Goal: Check status: Check status

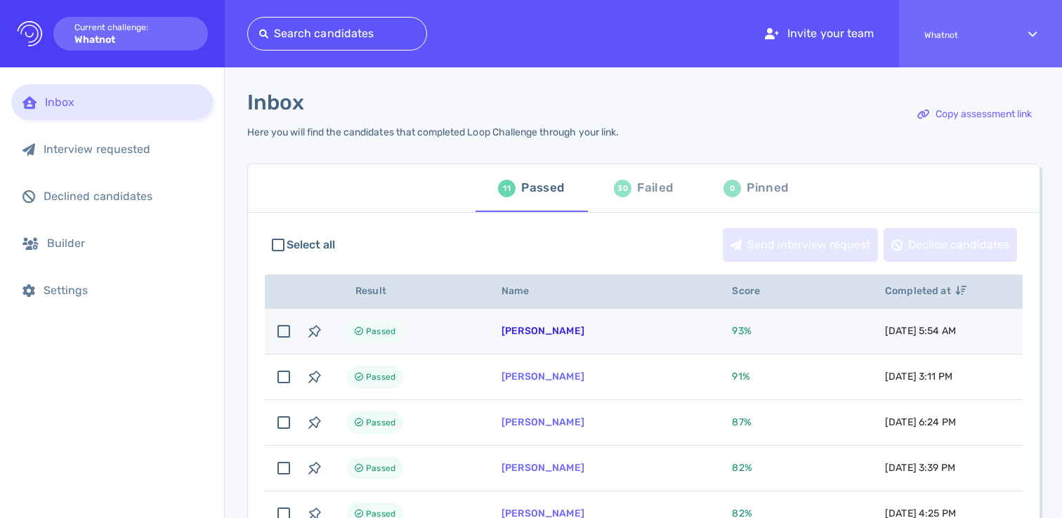
click at [547, 332] on link "[PERSON_NAME]" at bounding box center [542, 331] width 83 height 12
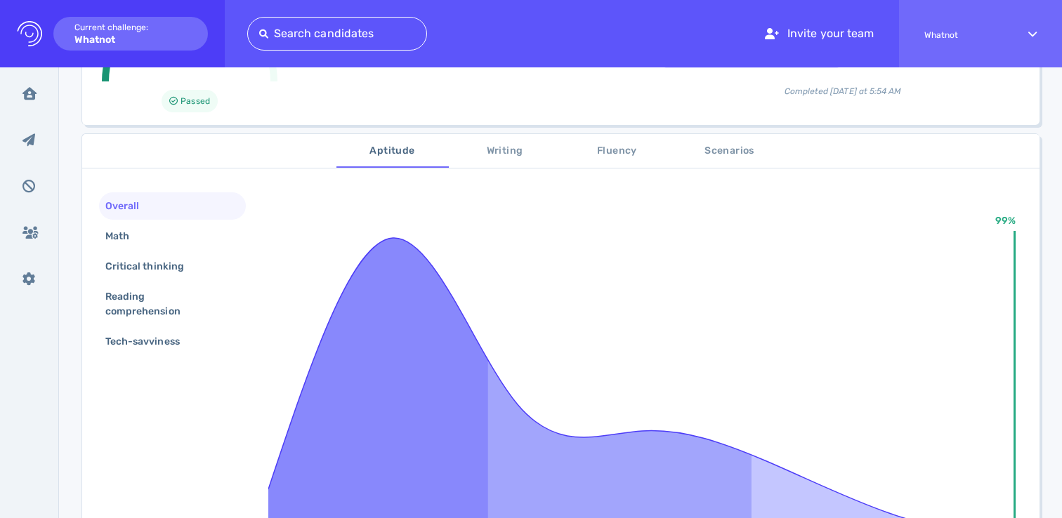
scroll to position [176, 0]
click at [167, 237] on div "Math" at bounding box center [172, 235] width 147 height 27
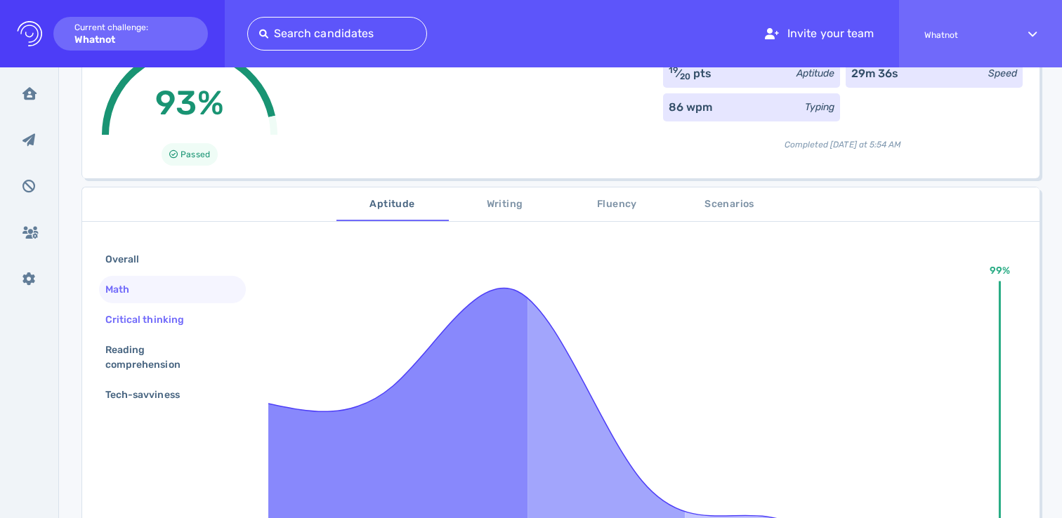
scroll to position [0, 0]
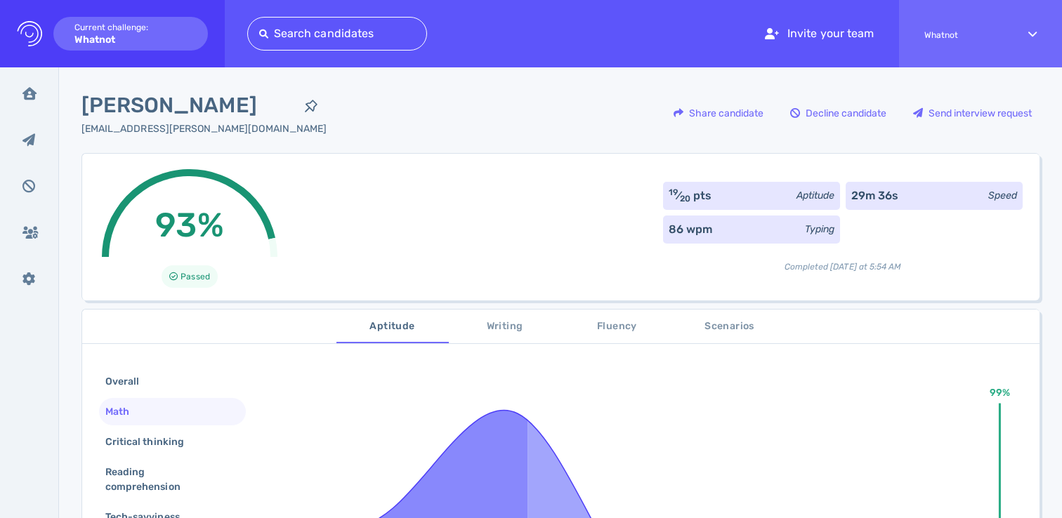
click at [485, 322] on span "Writing" at bounding box center [505, 327] width 96 height 18
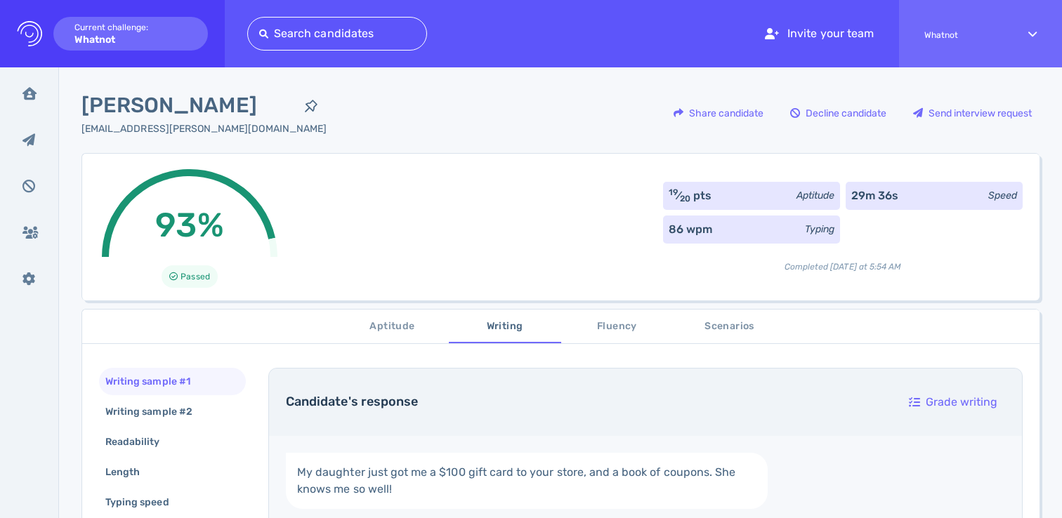
click at [623, 336] on button "Fluency" at bounding box center [617, 327] width 112 height 34
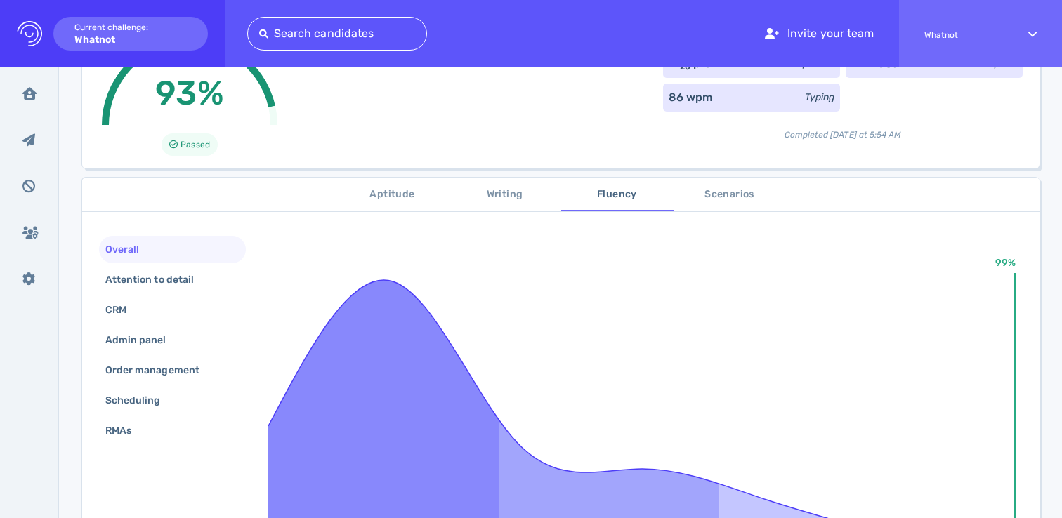
scroll to position [147, 0]
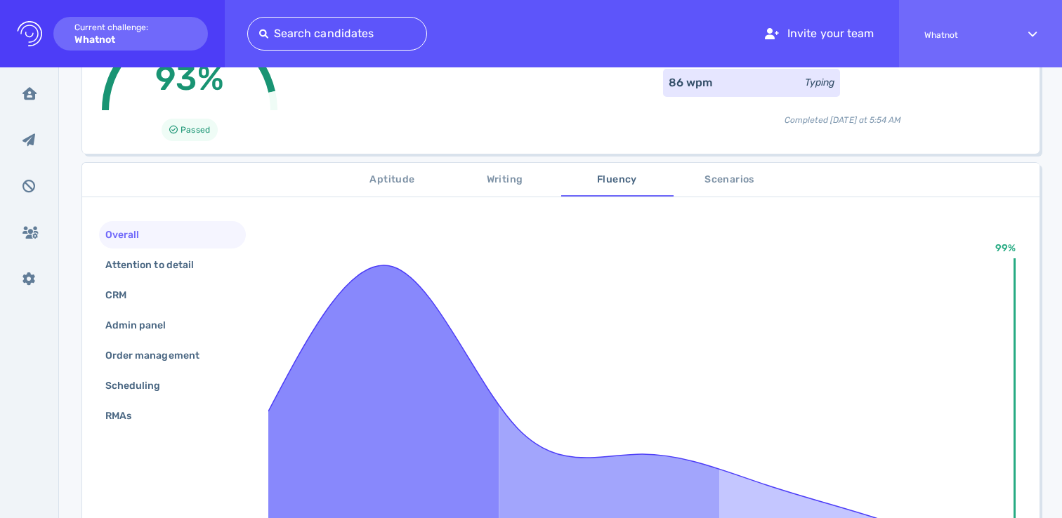
click at [737, 183] on span "Scenarios" at bounding box center [730, 180] width 96 height 18
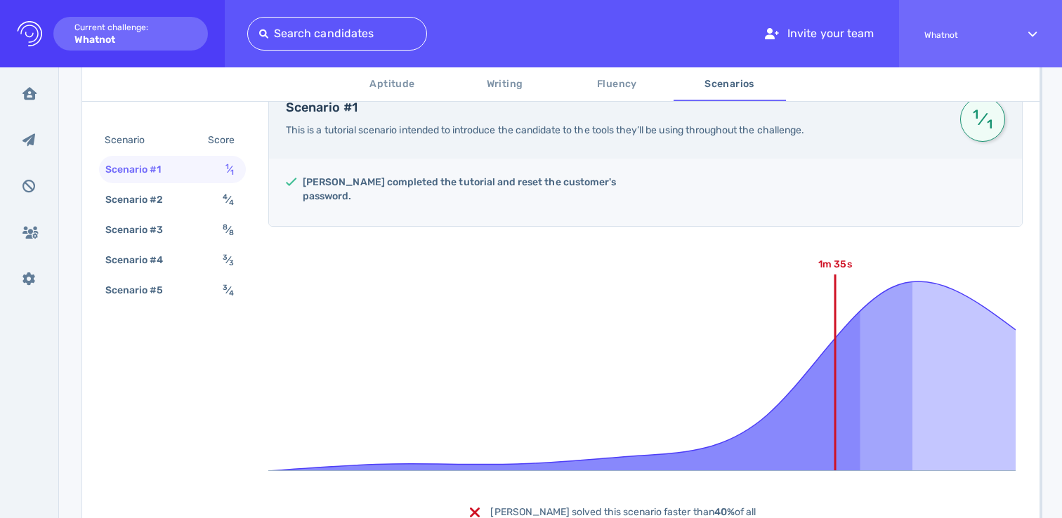
scroll to position [287, 0]
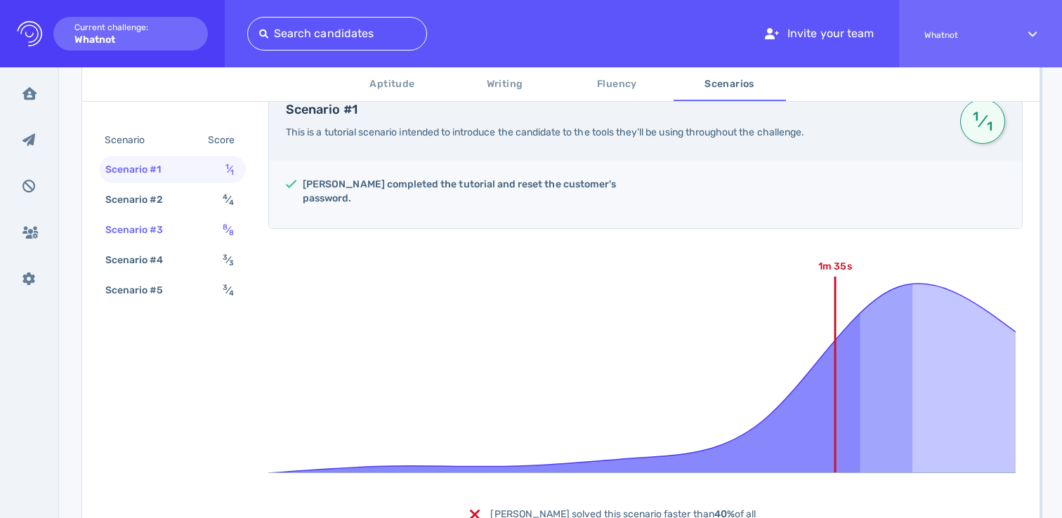
click at [161, 235] on div "Scenario #3" at bounding box center [142, 230] width 78 height 20
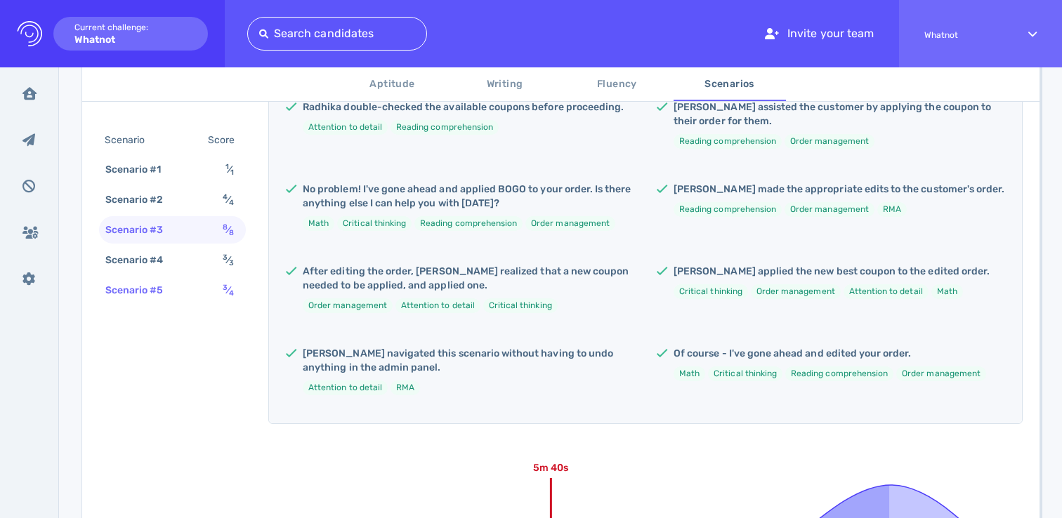
click at [156, 291] on div "Scenario #5" at bounding box center [142, 290] width 78 height 20
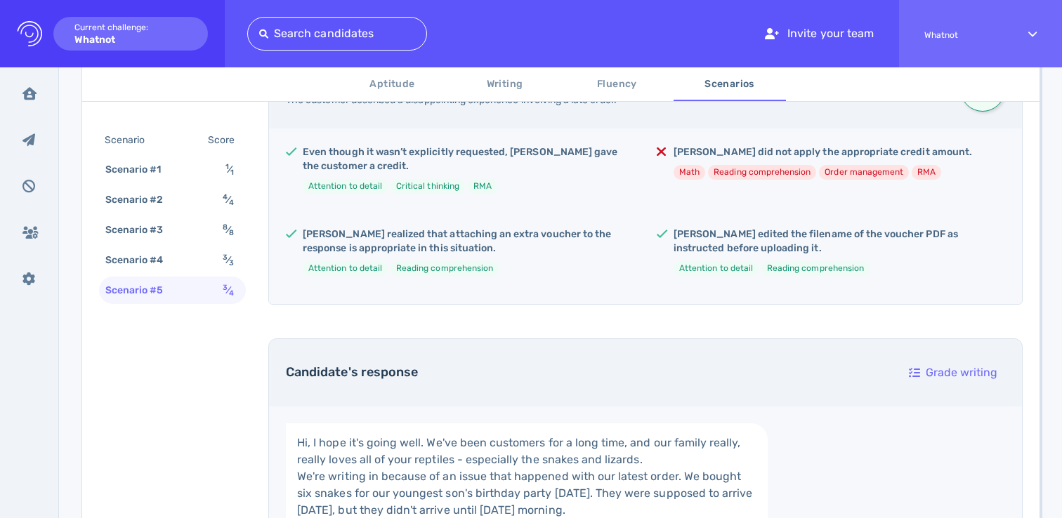
scroll to position [314, 0]
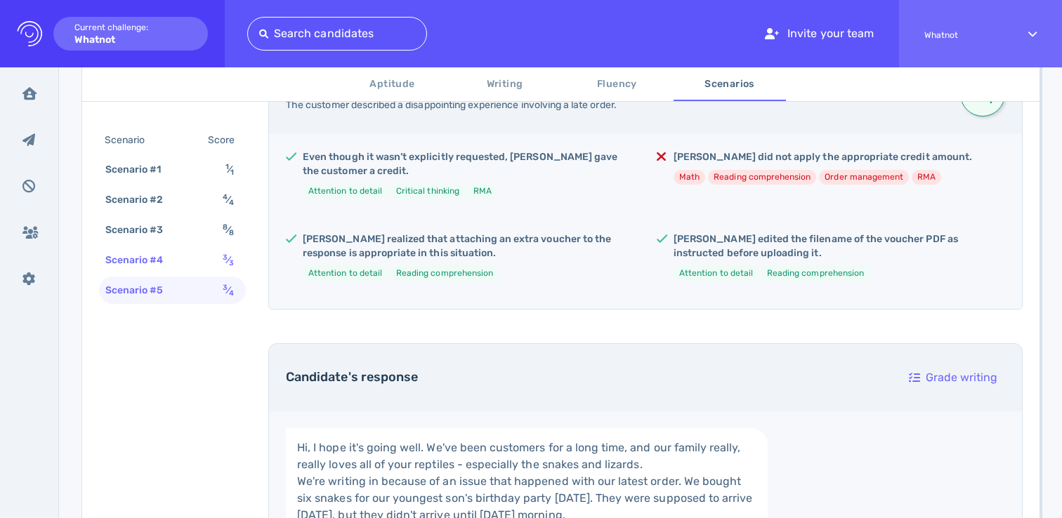
click at [159, 258] on div "Scenario #4" at bounding box center [142, 260] width 78 height 20
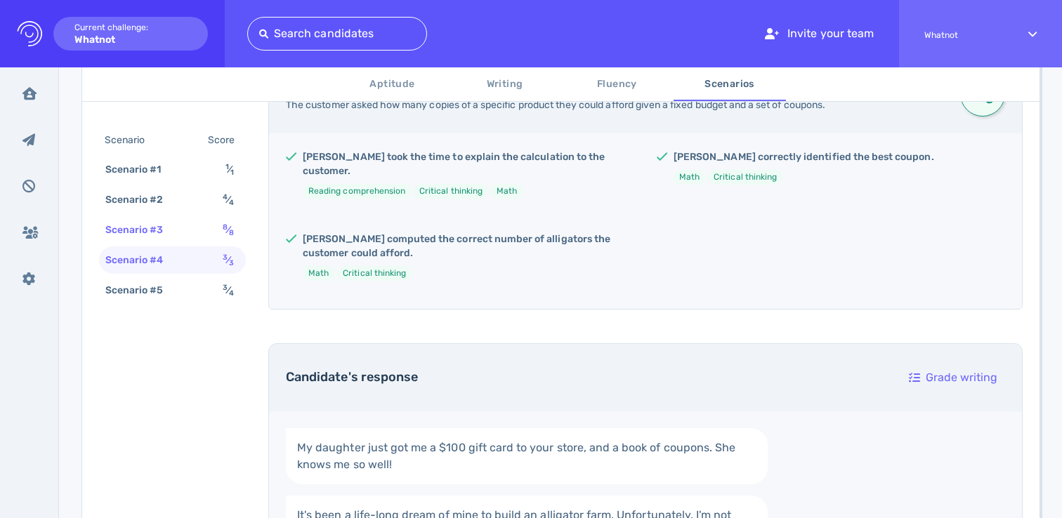
click at [156, 232] on div "Scenario #3" at bounding box center [142, 230] width 78 height 20
